Goal: Transaction & Acquisition: Purchase product/service

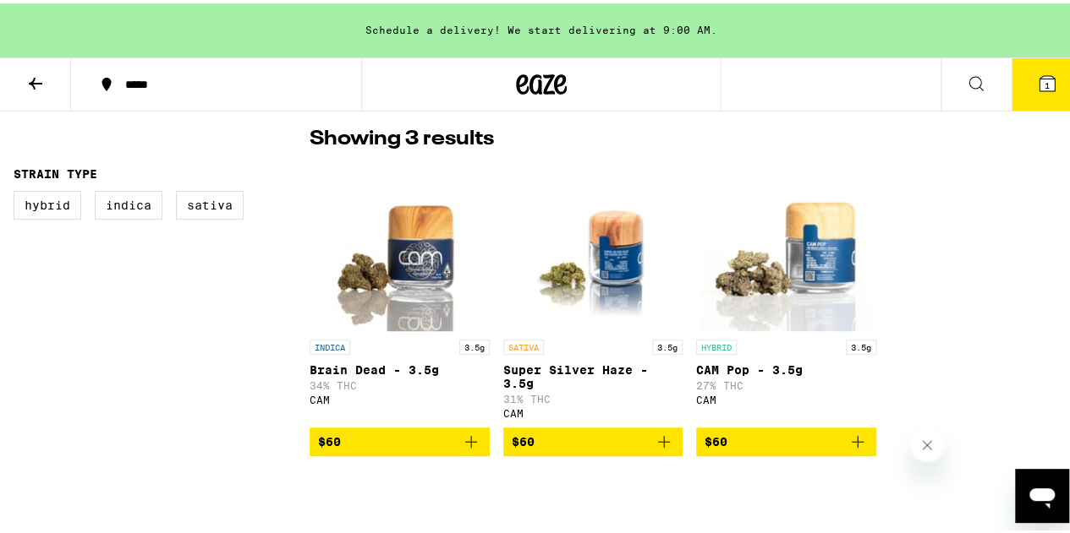
scroll to position [391, 0]
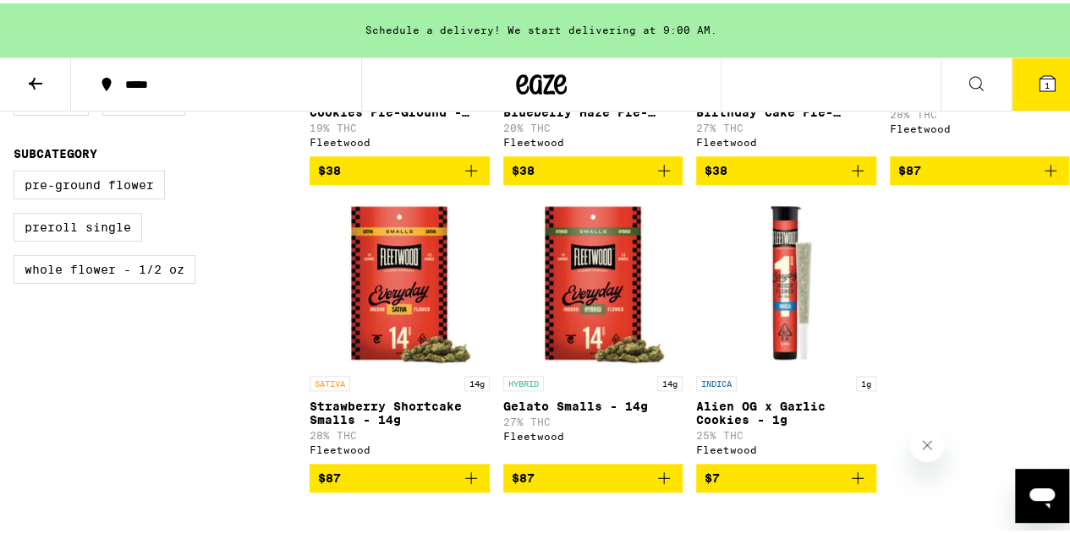
scroll to position [694, 0]
